Goal: Task Accomplishment & Management: Use online tool/utility

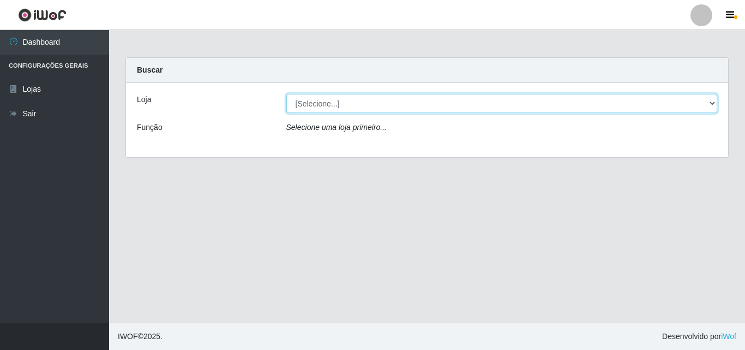
click at [342, 107] on select "[Selecione...] BomQueSó Agreste - Loja 3" at bounding box center [502, 103] width 432 height 19
select select "215"
click at [286, 94] on select "[Selecione...] BomQueSó Agreste - Loja 3" at bounding box center [502, 103] width 432 height 19
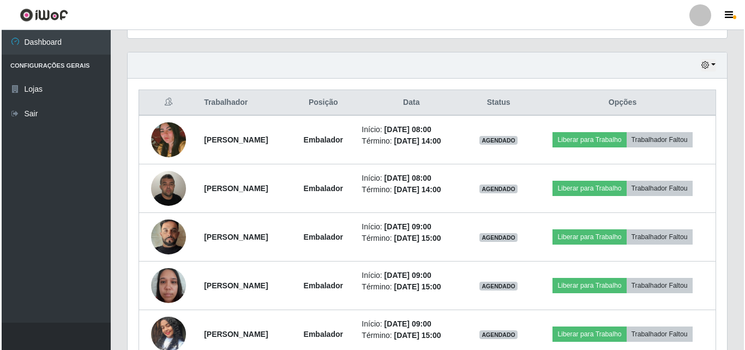
scroll to position [382, 0]
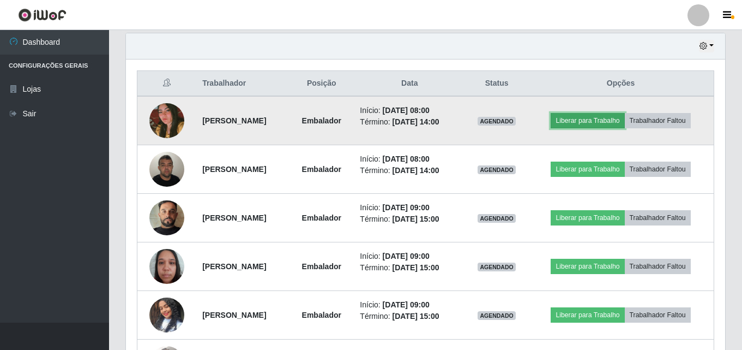
click at [584, 118] on button "Liberar para Trabalho" at bounding box center [588, 120] width 74 height 15
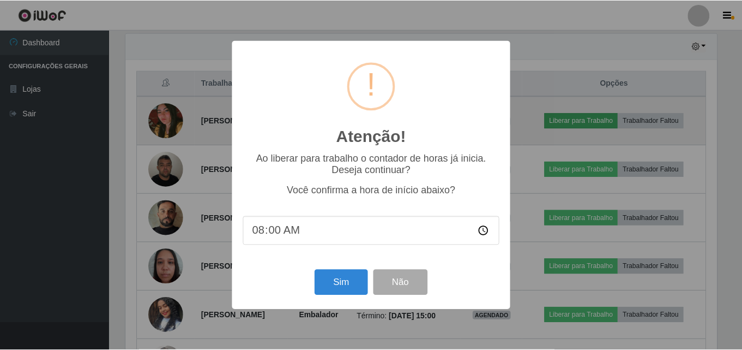
scroll to position [226, 594]
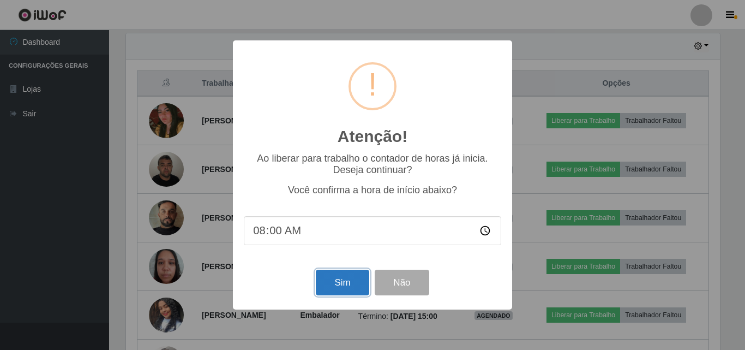
click at [334, 284] on button "Sim" at bounding box center [342, 282] width 53 height 26
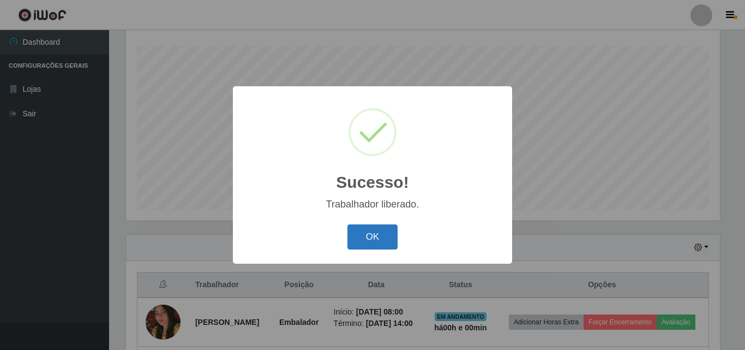
click at [367, 244] on button "OK" at bounding box center [373, 237] width 51 height 26
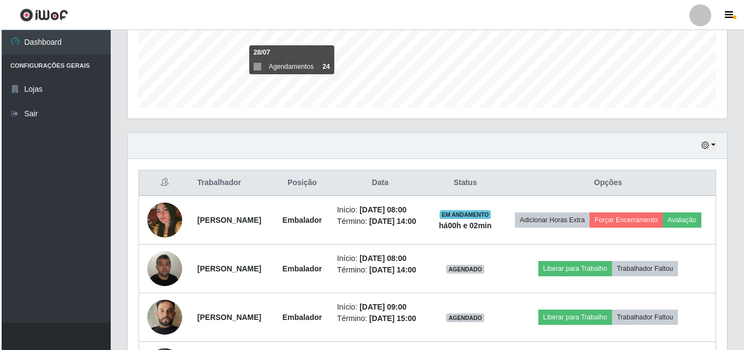
scroll to position [311, 0]
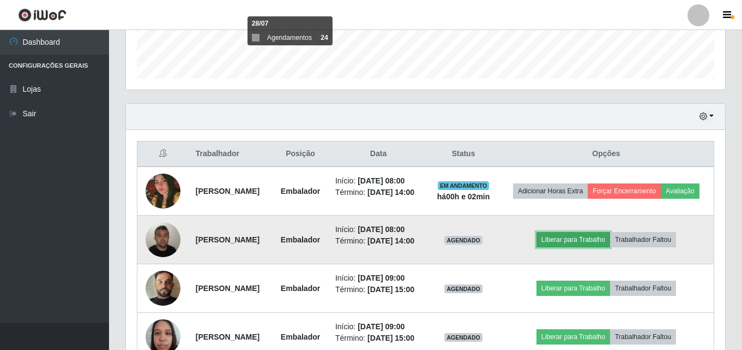
click at [573, 247] on button "Liberar para Trabalho" at bounding box center [574, 239] width 74 height 15
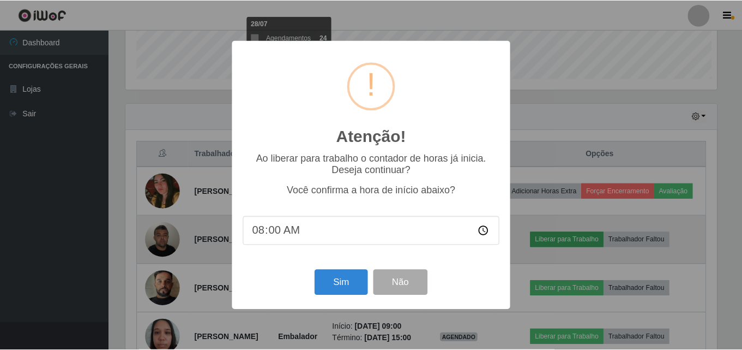
scroll to position [226, 594]
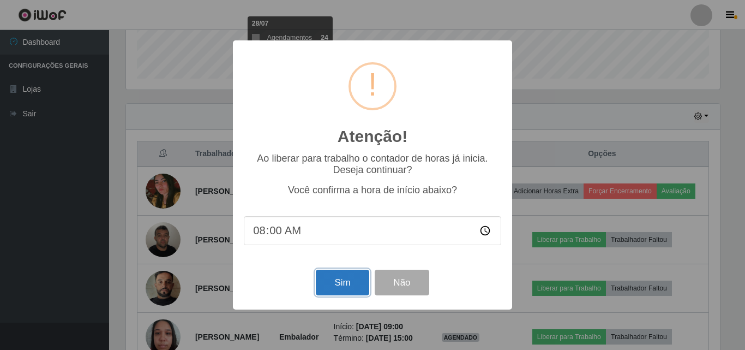
click at [344, 280] on button "Sim" at bounding box center [342, 282] width 53 height 26
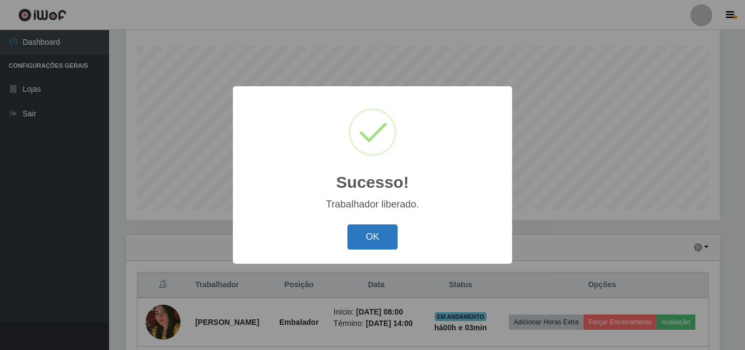
click at [374, 228] on button "OK" at bounding box center [373, 237] width 51 height 26
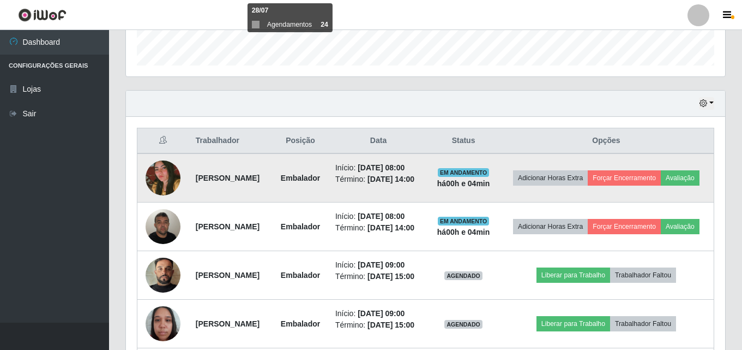
scroll to position [344, 0]
